Goal: Find specific page/section: Find specific page/section

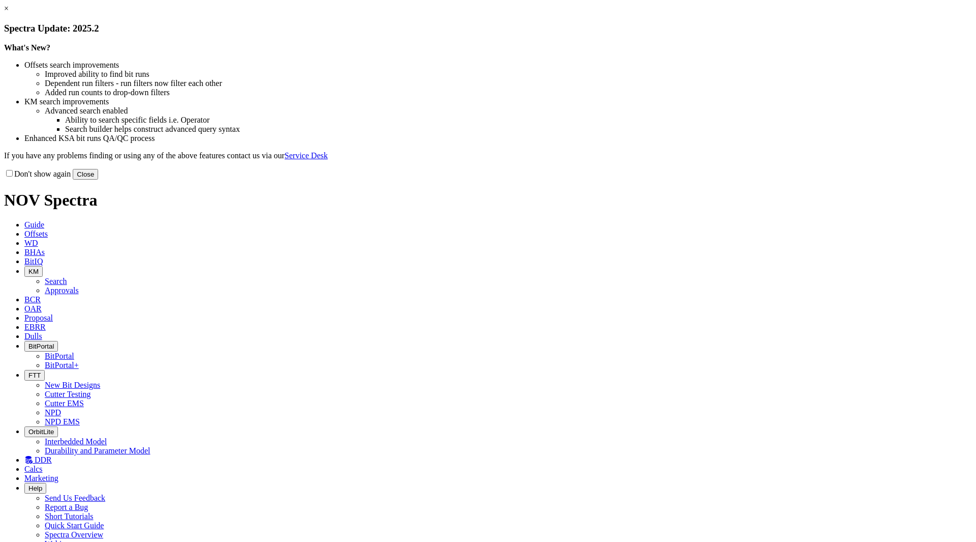
drag, startPoint x: 701, startPoint y: 283, endPoint x: 692, endPoint y: 270, distance: 16.0
click at [98, 180] on button "Close" at bounding box center [85, 174] width 25 height 11
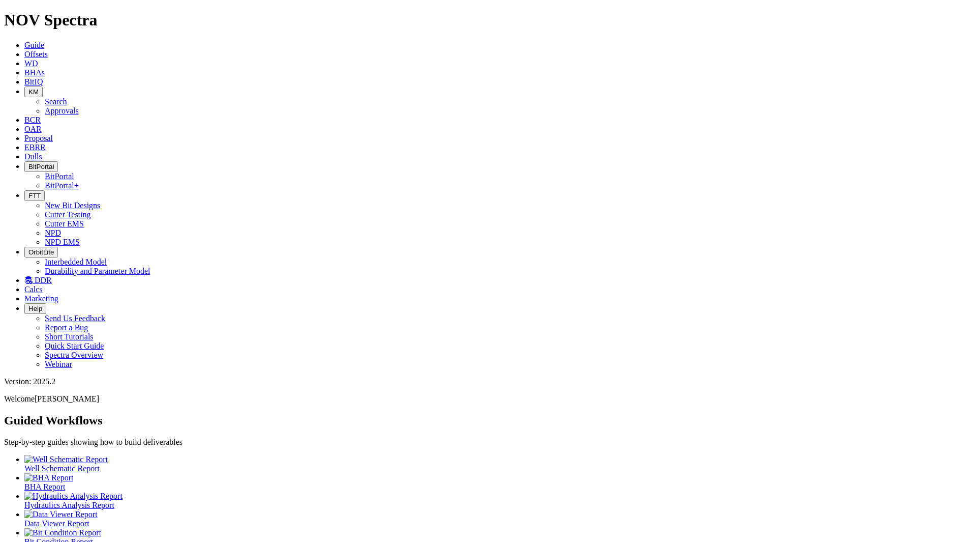
click at [24, 152] on icon at bounding box center [24, 156] width 0 height 9
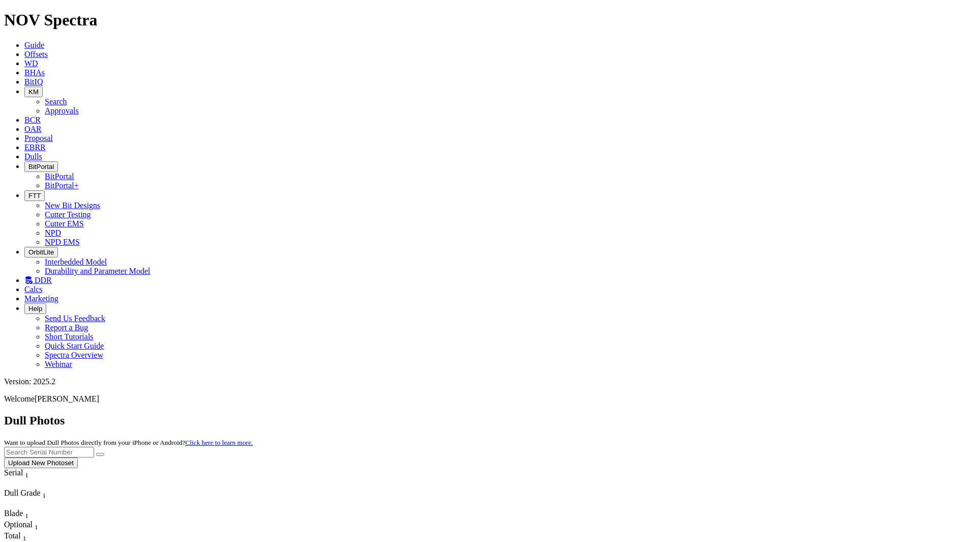
click at [24, 143] on icon at bounding box center [24, 147] width 0 height 9
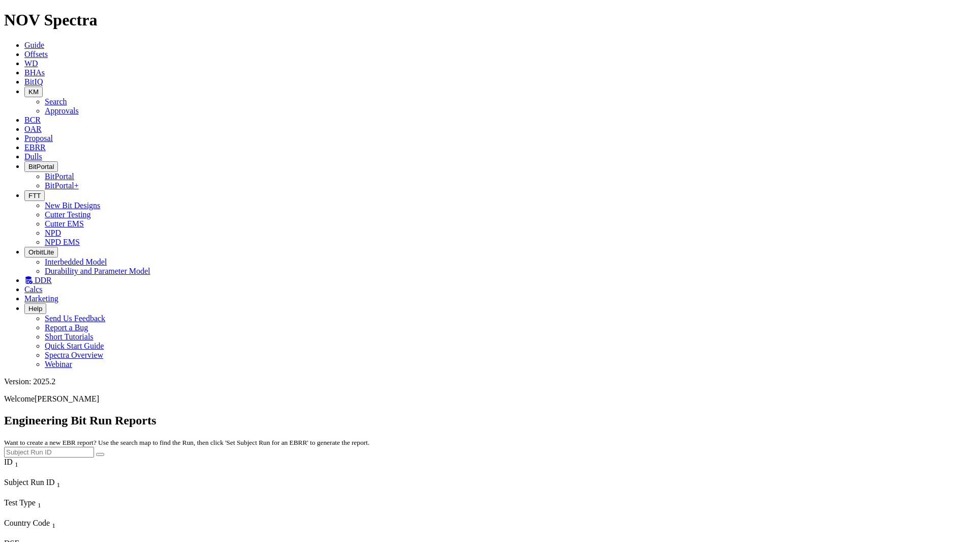
click at [53, 134] on span "Proposal" at bounding box center [38, 138] width 28 height 9
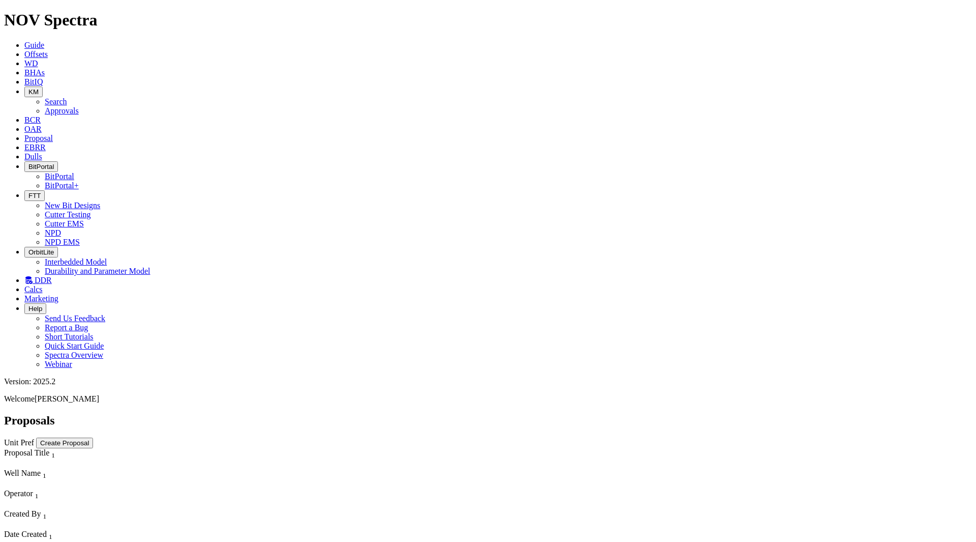
click at [24, 143] on icon at bounding box center [24, 147] width 0 height 9
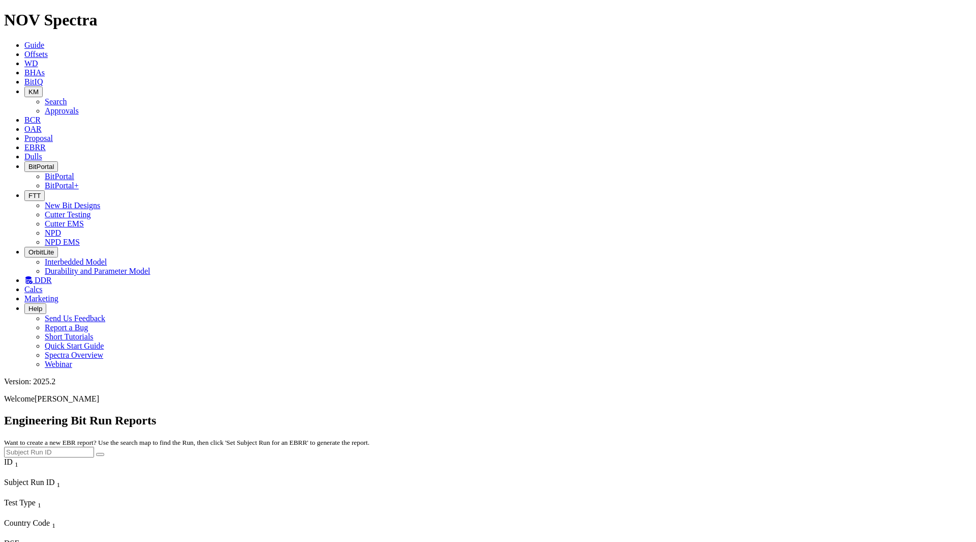
click at [53, 134] on span "Proposal" at bounding box center [38, 138] width 28 height 9
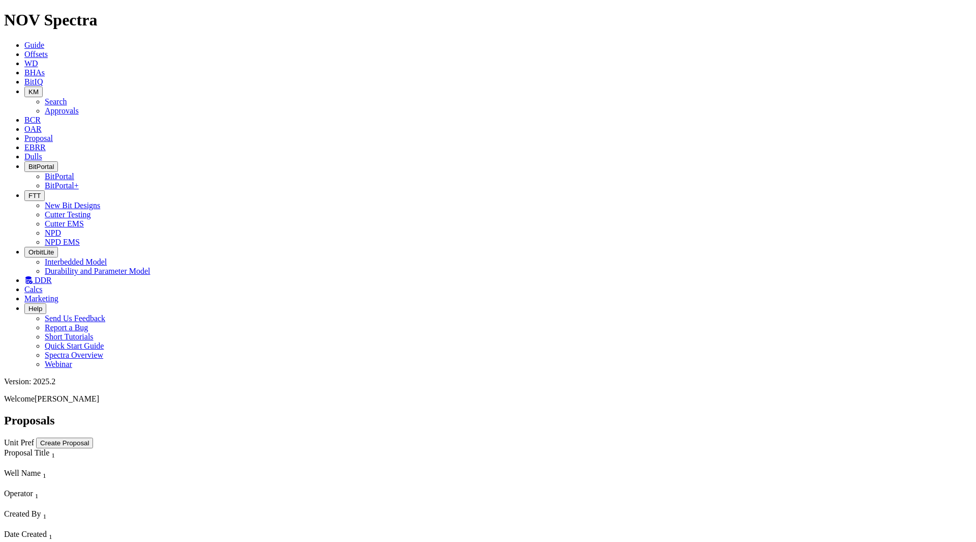
click at [42, 125] on span "OAR" at bounding box center [32, 129] width 17 height 9
click at [43, 86] on button "KM" at bounding box center [33, 91] width 18 height 11
click at [79, 106] on link "Approvals" at bounding box center [62, 110] width 34 height 9
click at [39, 88] on span "KM" at bounding box center [33, 92] width 10 height 8
click at [67, 97] on link "Search" at bounding box center [56, 101] width 22 height 9
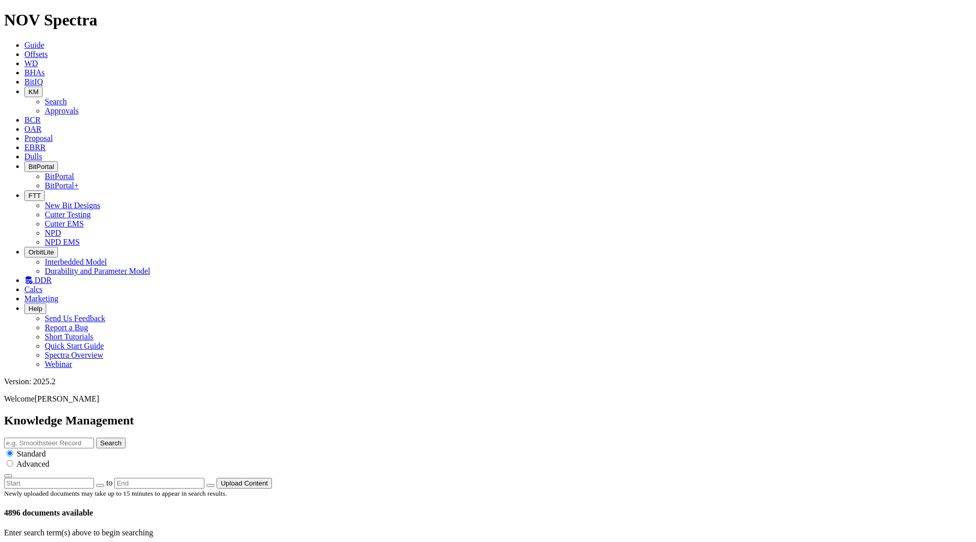
click at [104, 484] on button "button" at bounding box center [100, 485] width 8 height 3
type input "[DATE]"
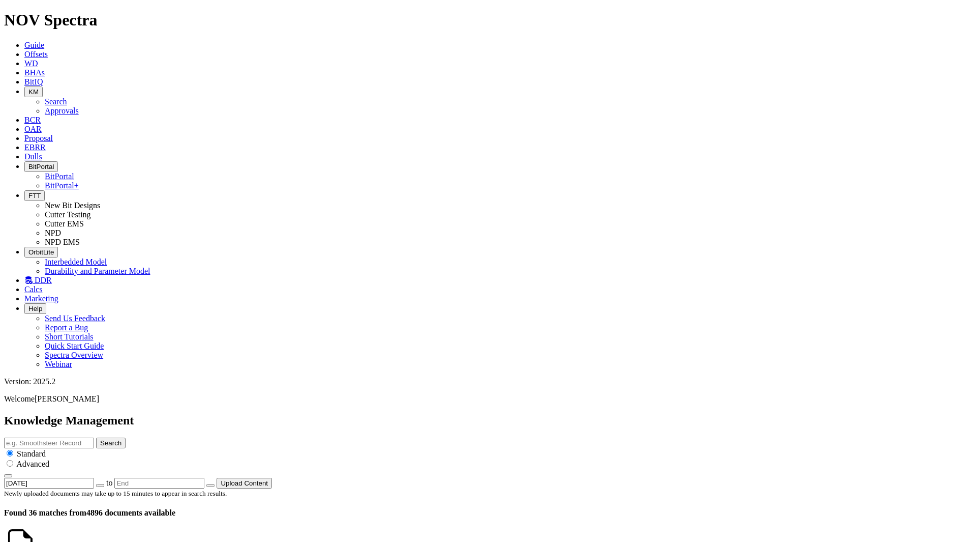
scroll to position [1543, 0]
click at [43, 77] on span "BitIQ" at bounding box center [33, 81] width 18 height 9
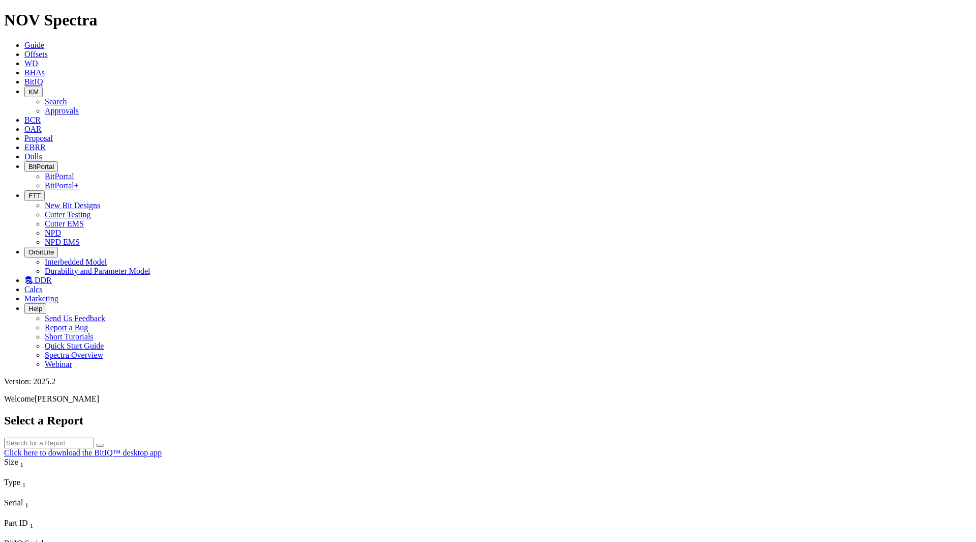
click at [45, 190] on button "FTT" at bounding box center [34, 195] width 20 height 11
click at [61, 228] on link "NPD" at bounding box center [53, 232] width 16 height 9
click at [58, 161] on button "BitPortal" at bounding box center [41, 166] width 34 height 11
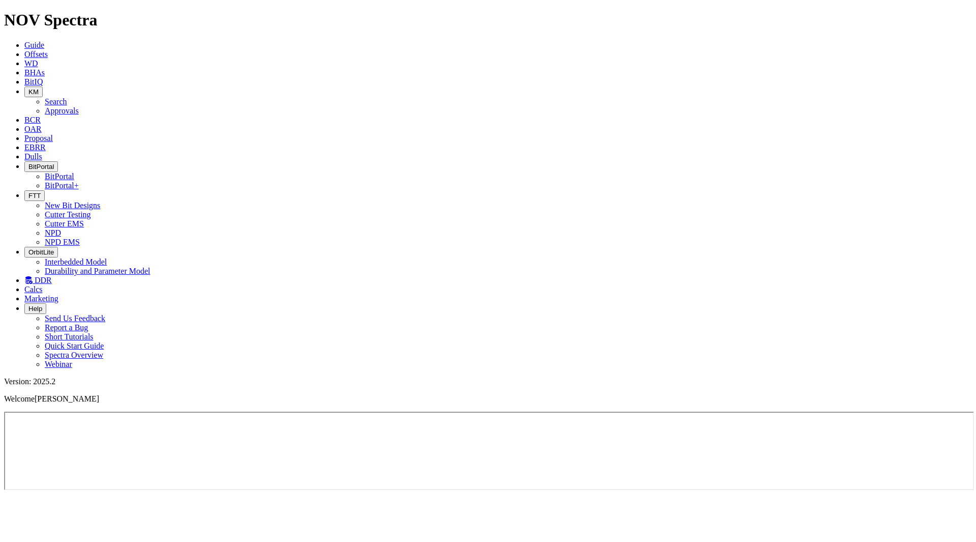
click at [74, 172] on link "BitPortal" at bounding box center [59, 176] width 29 height 9
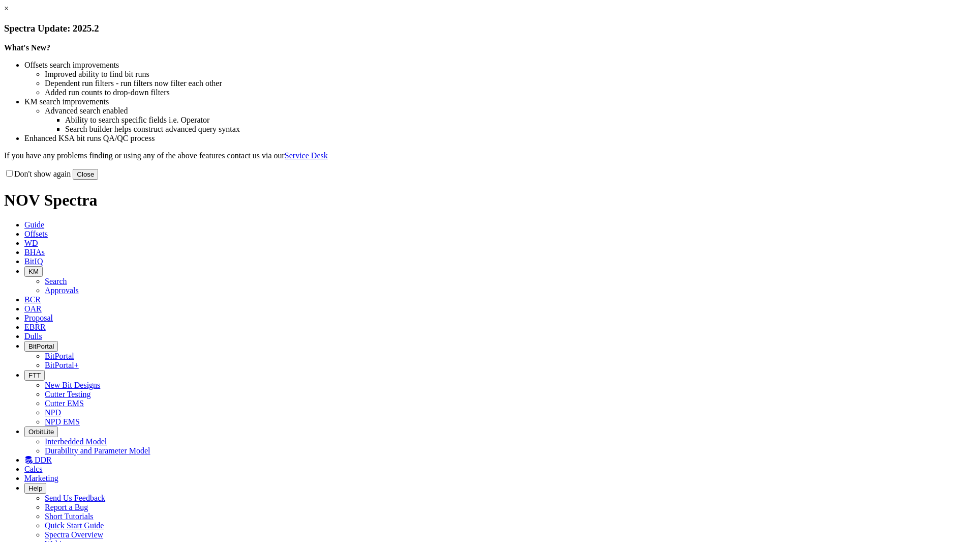
click at [98, 180] on button "Close" at bounding box center [85, 174] width 25 height 11
